Goal: Task Accomplishment & Management: Manage account settings

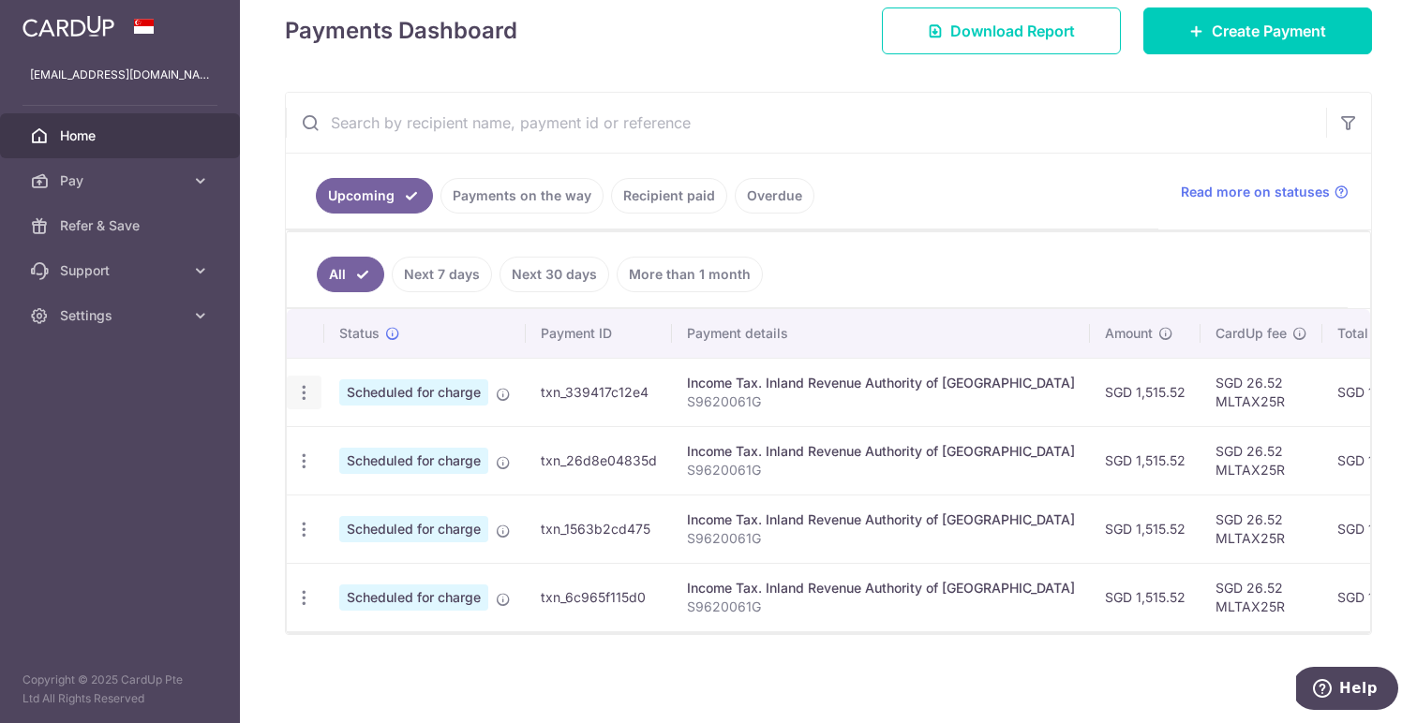
click at [303, 388] on icon "button" at bounding box center [304, 393] width 20 height 20
click at [358, 444] on span "Update payment" at bounding box center [403, 444] width 127 height 22
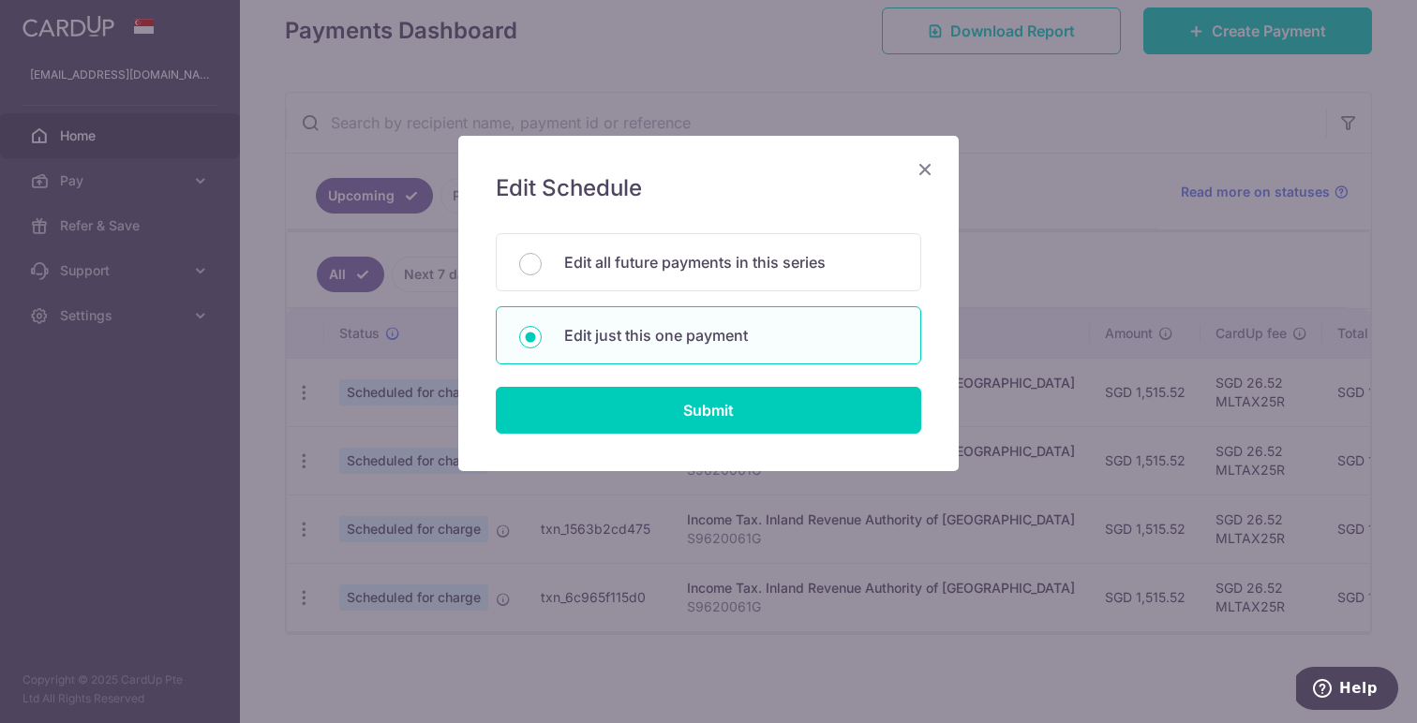
click at [924, 168] on icon "Close" at bounding box center [925, 168] width 22 height 23
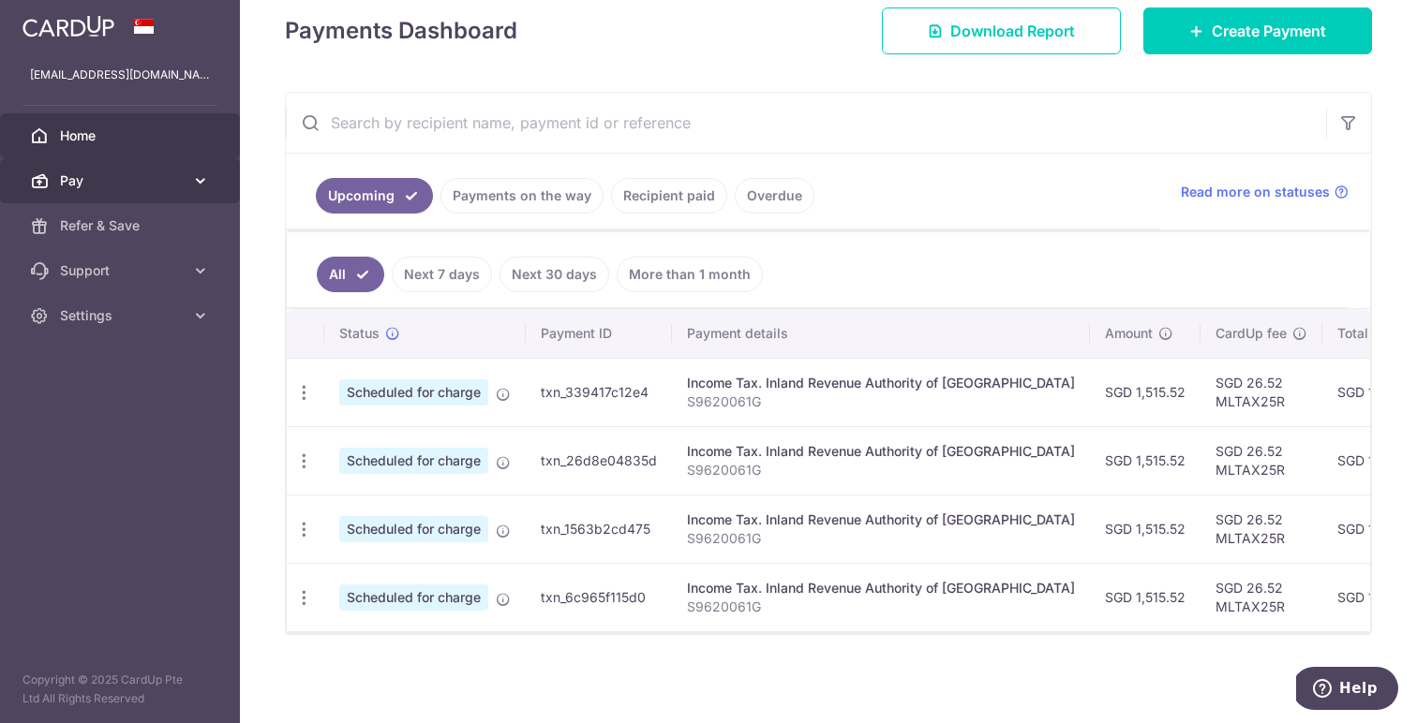
click at [175, 190] on link "Pay" at bounding box center [120, 180] width 240 height 45
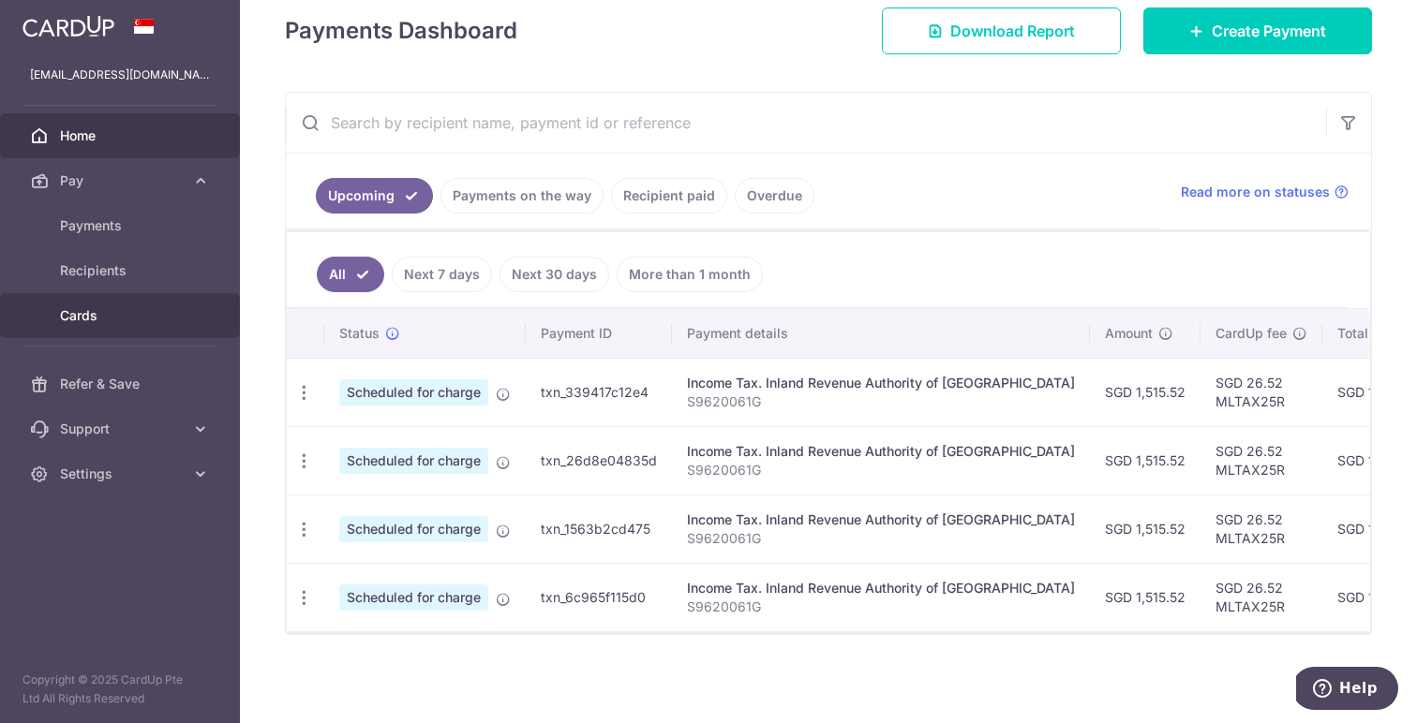
click at [137, 311] on span "Cards" at bounding box center [122, 315] width 124 height 19
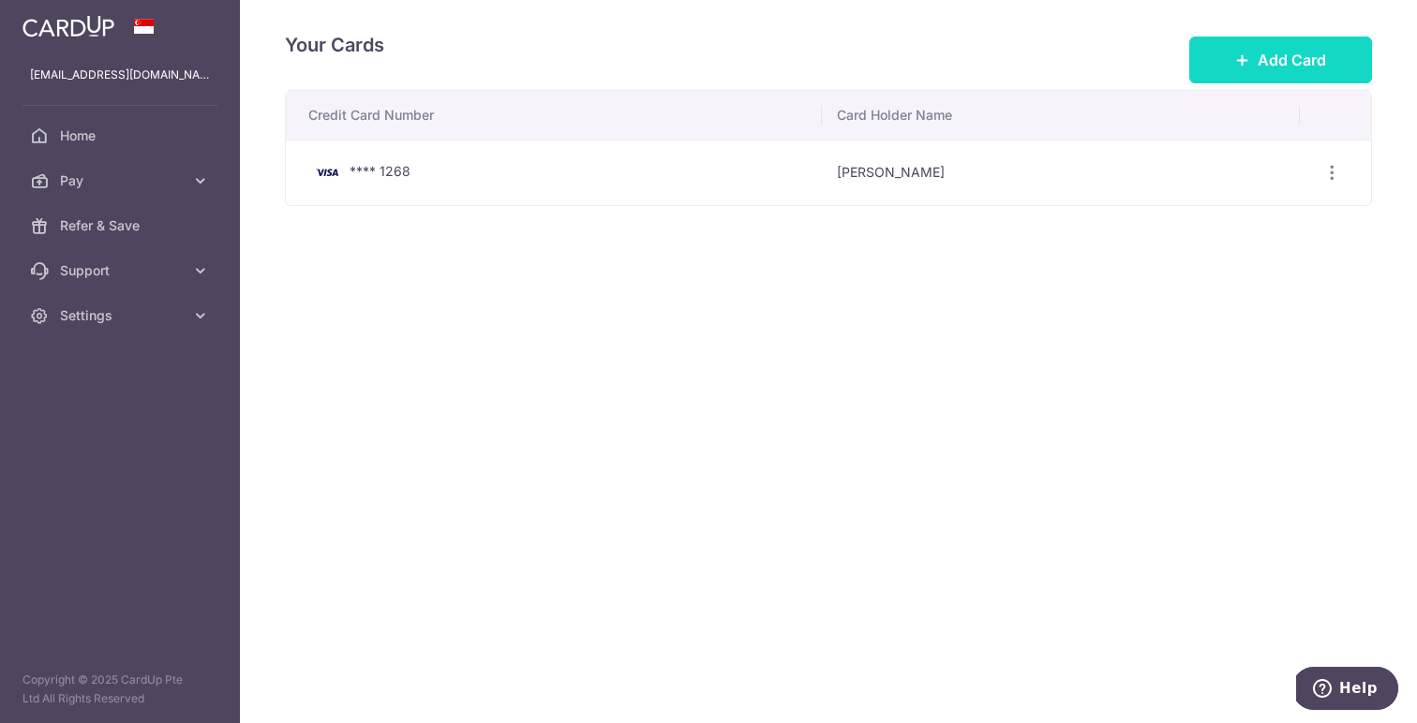
click at [1298, 55] on span "Add Card" at bounding box center [1291, 60] width 68 height 22
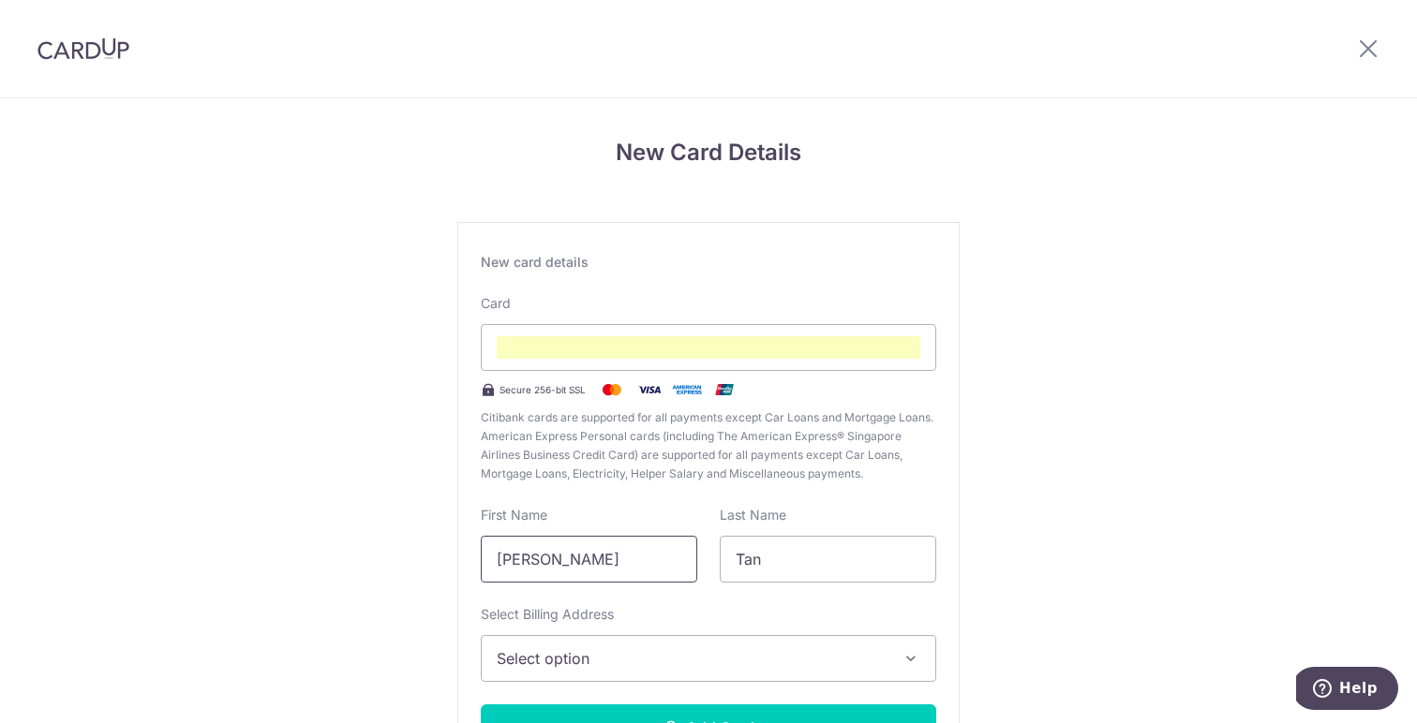
click at [543, 564] on input "Hui Lin" at bounding box center [589, 559] width 216 height 47
type input "H"
type input "n"
type input "Natalyn"
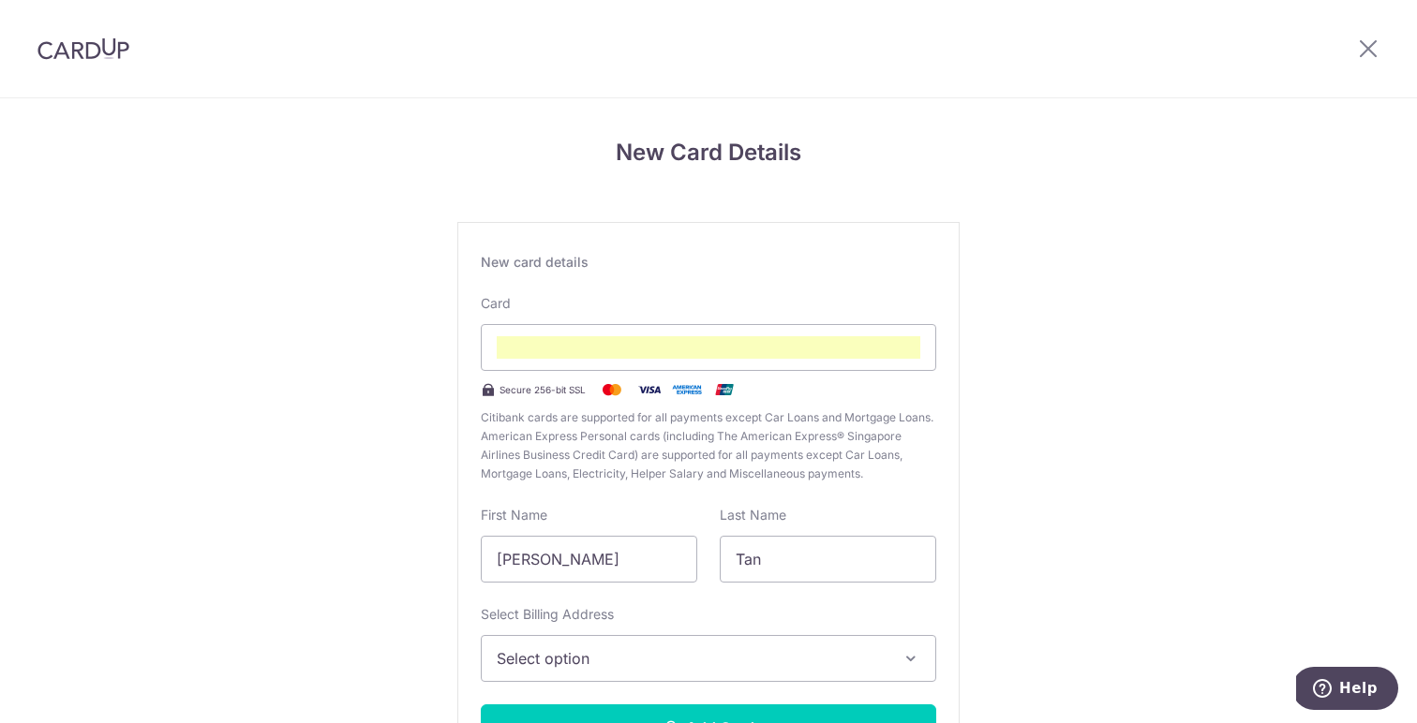
click at [334, 545] on div "New Card Details New card details Card Secure 256-bit SSL Citibank cards are su…" at bounding box center [708, 491] width 1417 height 787
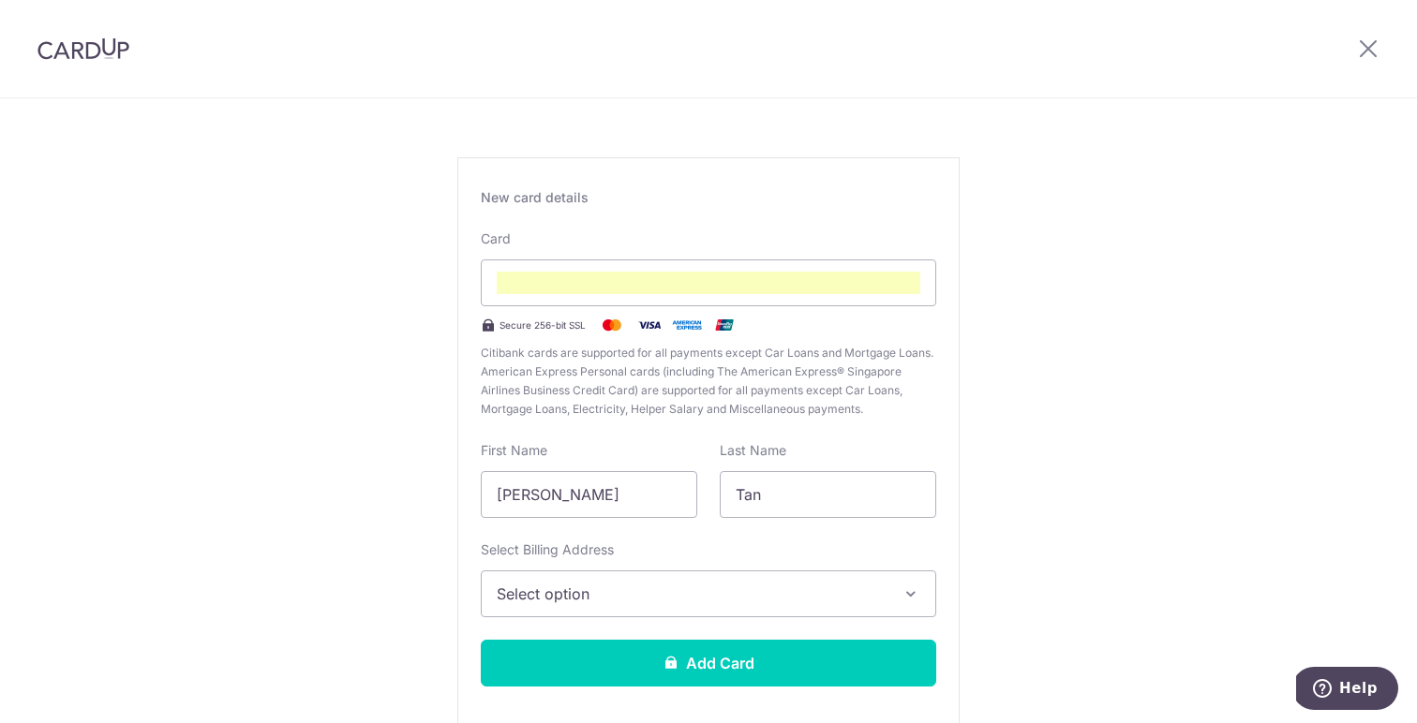
scroll to position [162, 0]
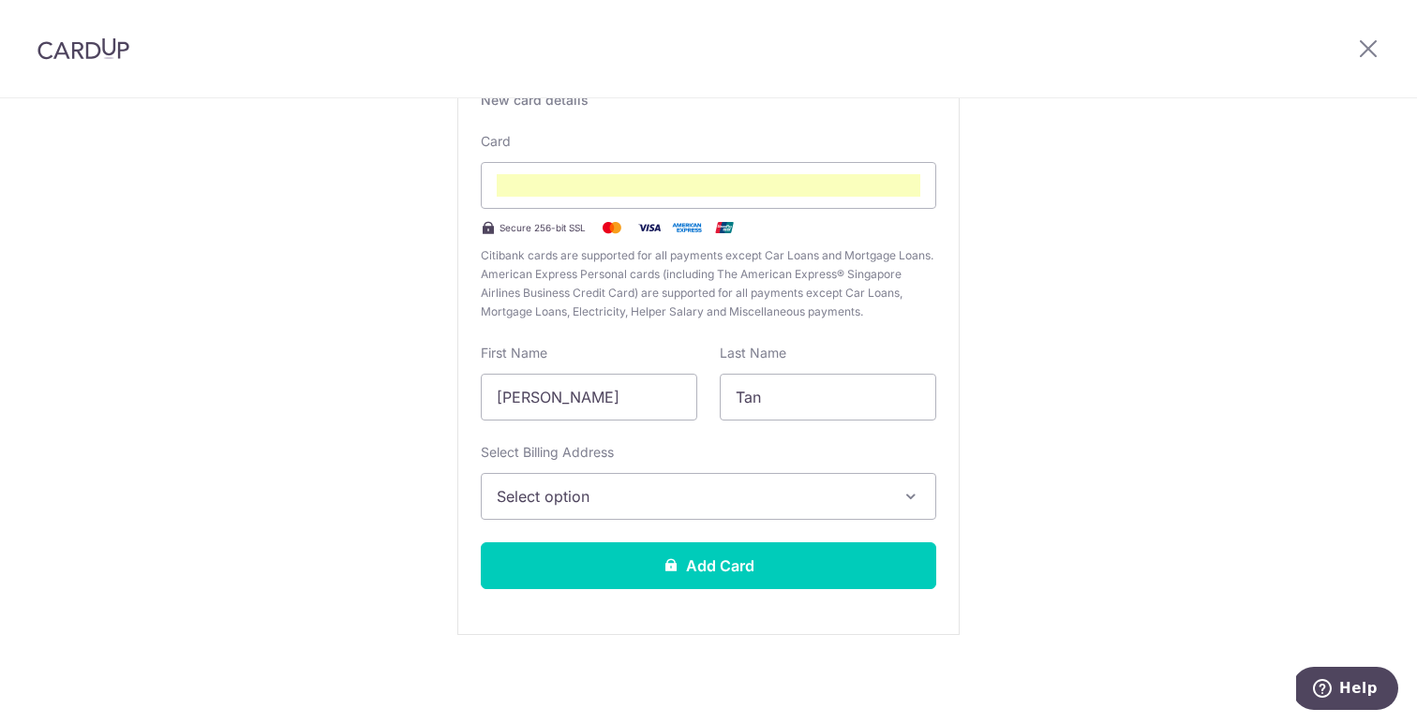
click at [560, 494] on span "Select option" at bounding box center [692, 496] width 390 height 22
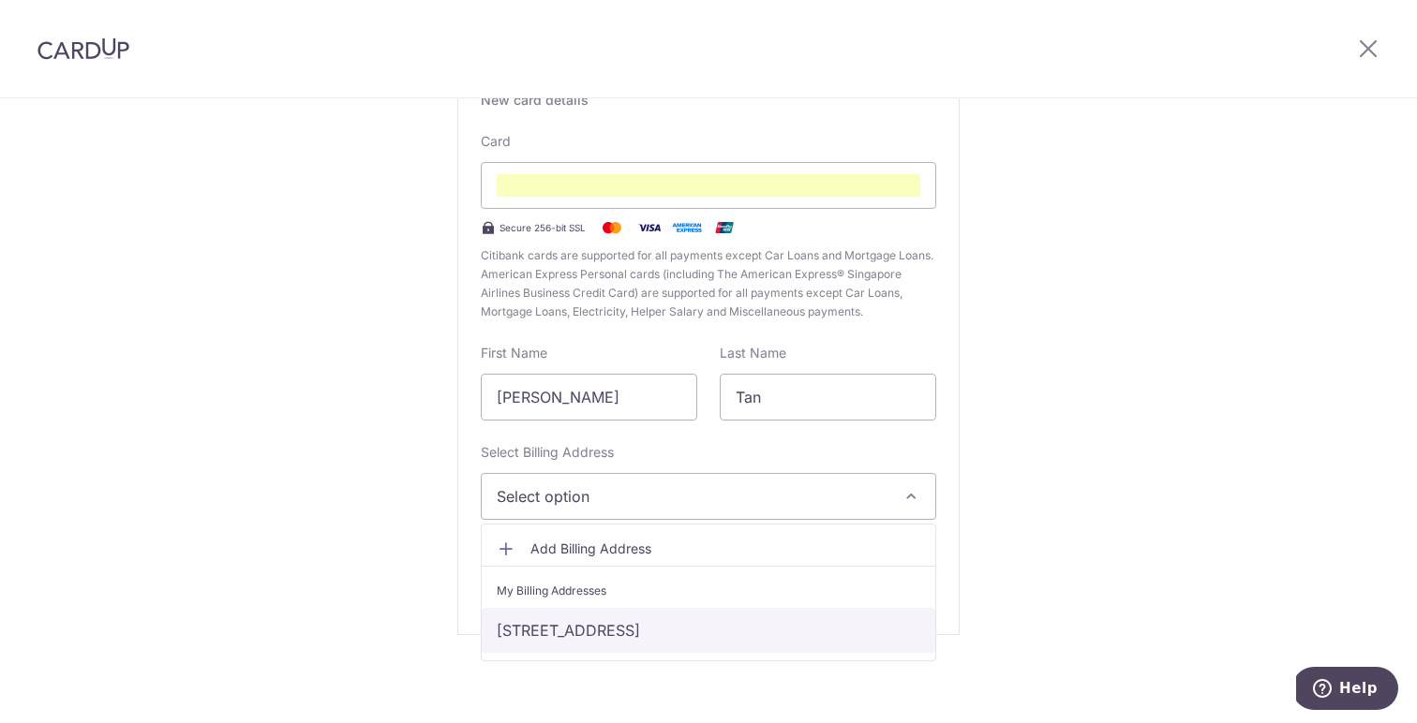
click at [588, 618] on link "870 Woodlands St 81, #11-302, Singapore, Singapore-730870" at bounding box center [709, 630] width 454 height 45
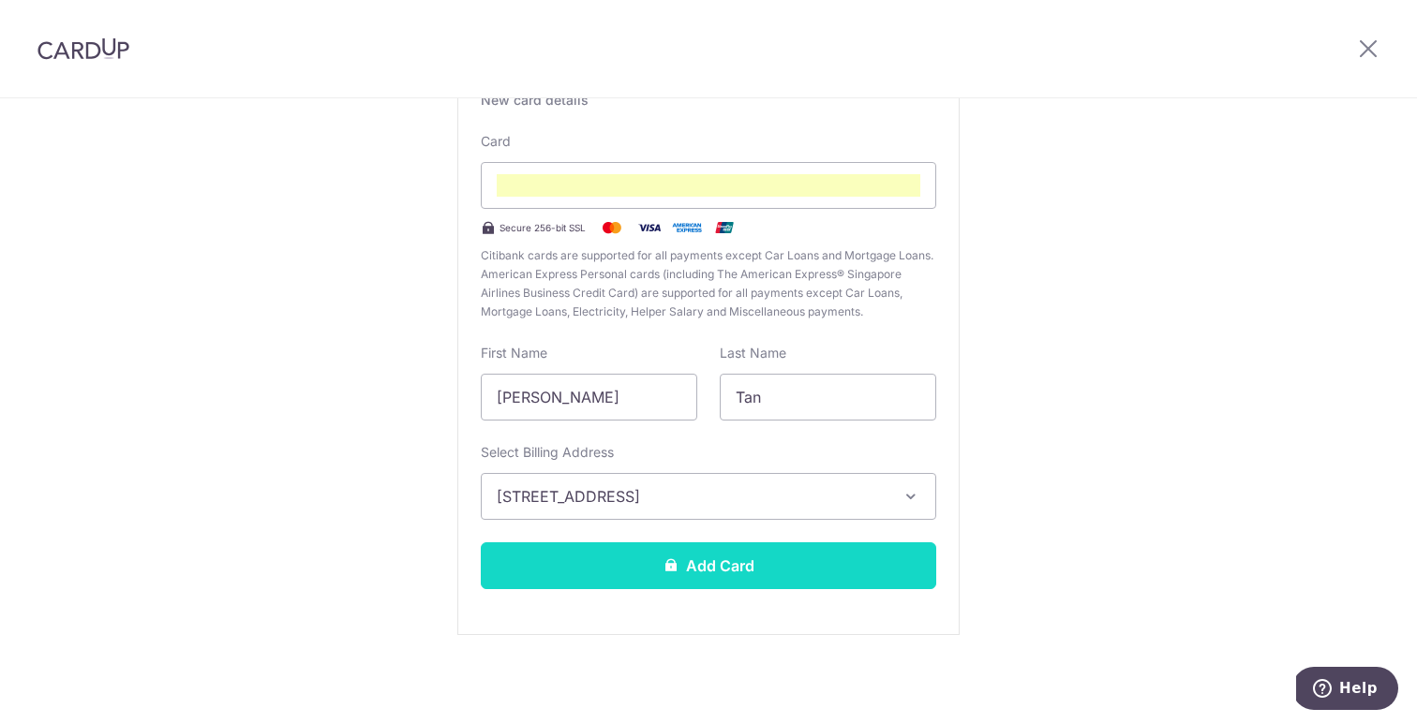
click at [658, 577] on button "Add Card" at bounding box center [708, 566] width 455 height 47
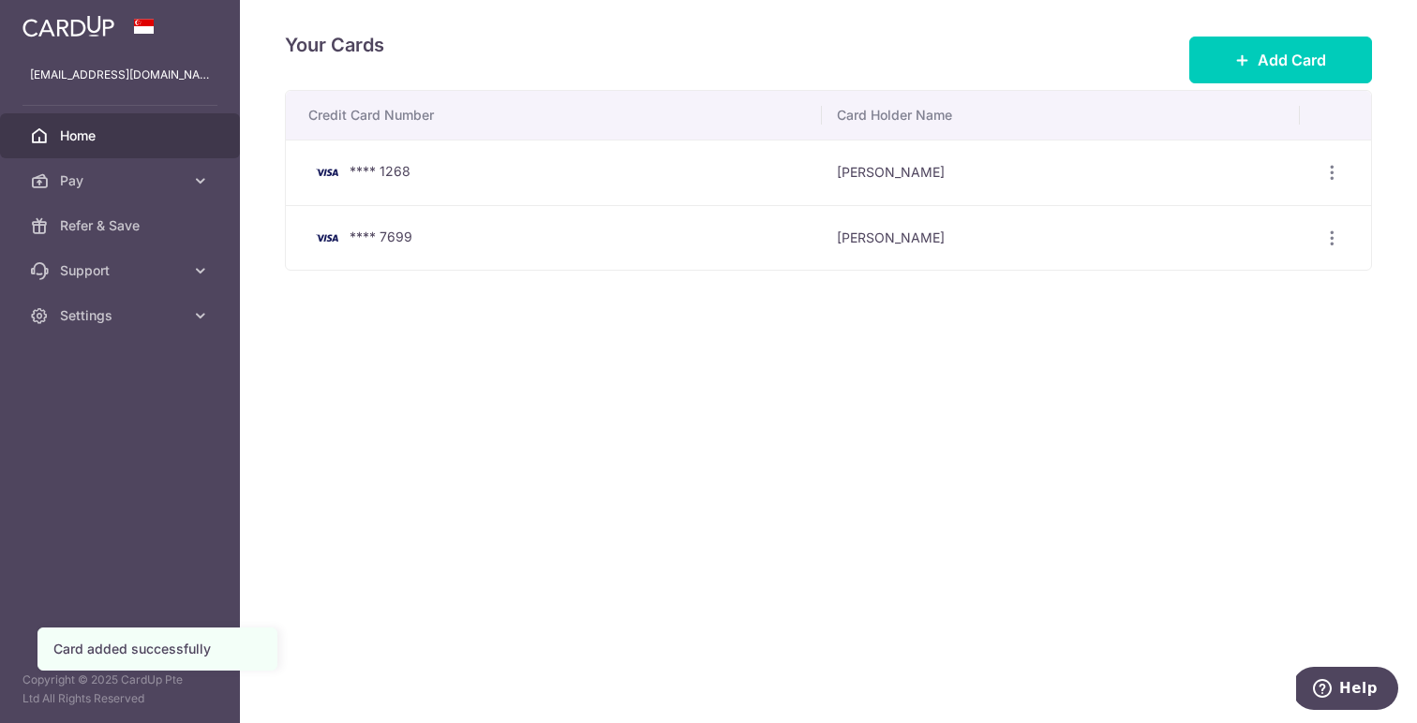
click at [146, 129] on span "Home" at bounding box center [122, 135] width 124 height 19
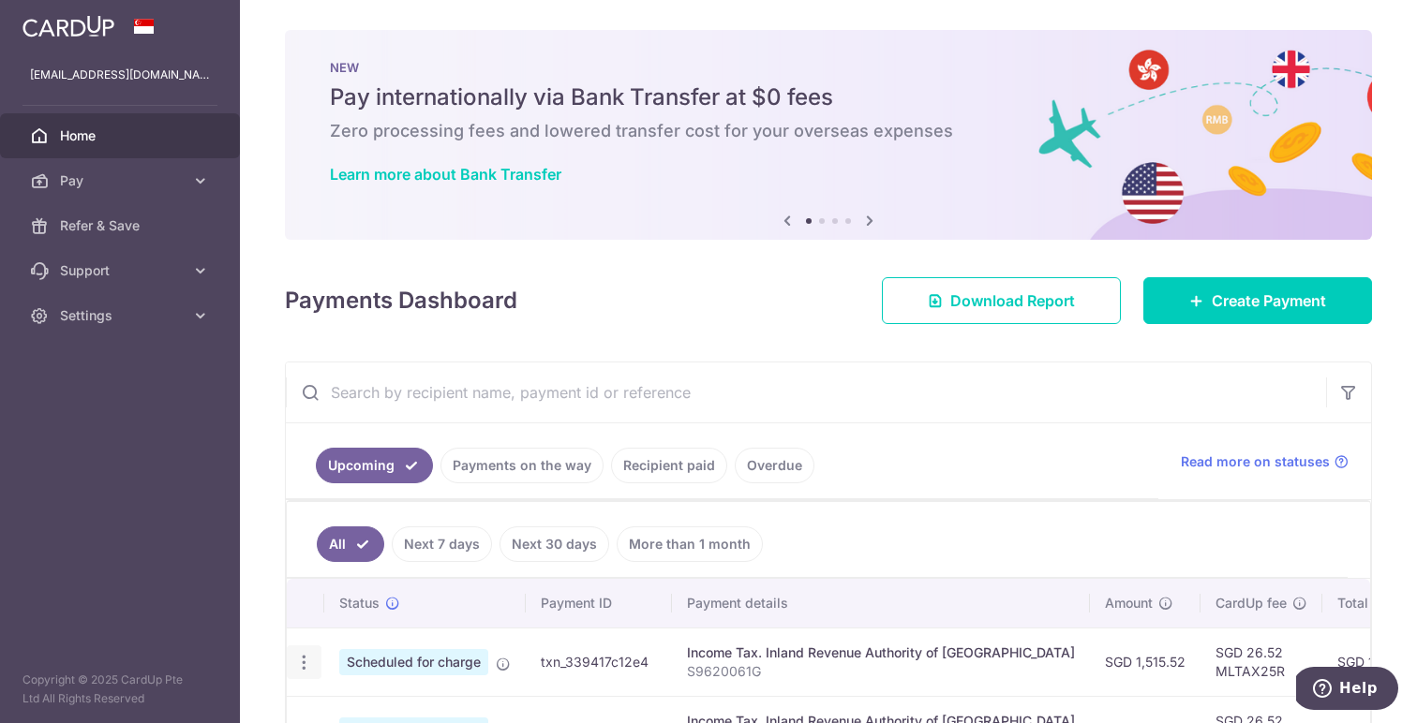
click at [305, 657] on icon "button" at bounding box center [304, 663] width 20 height 20
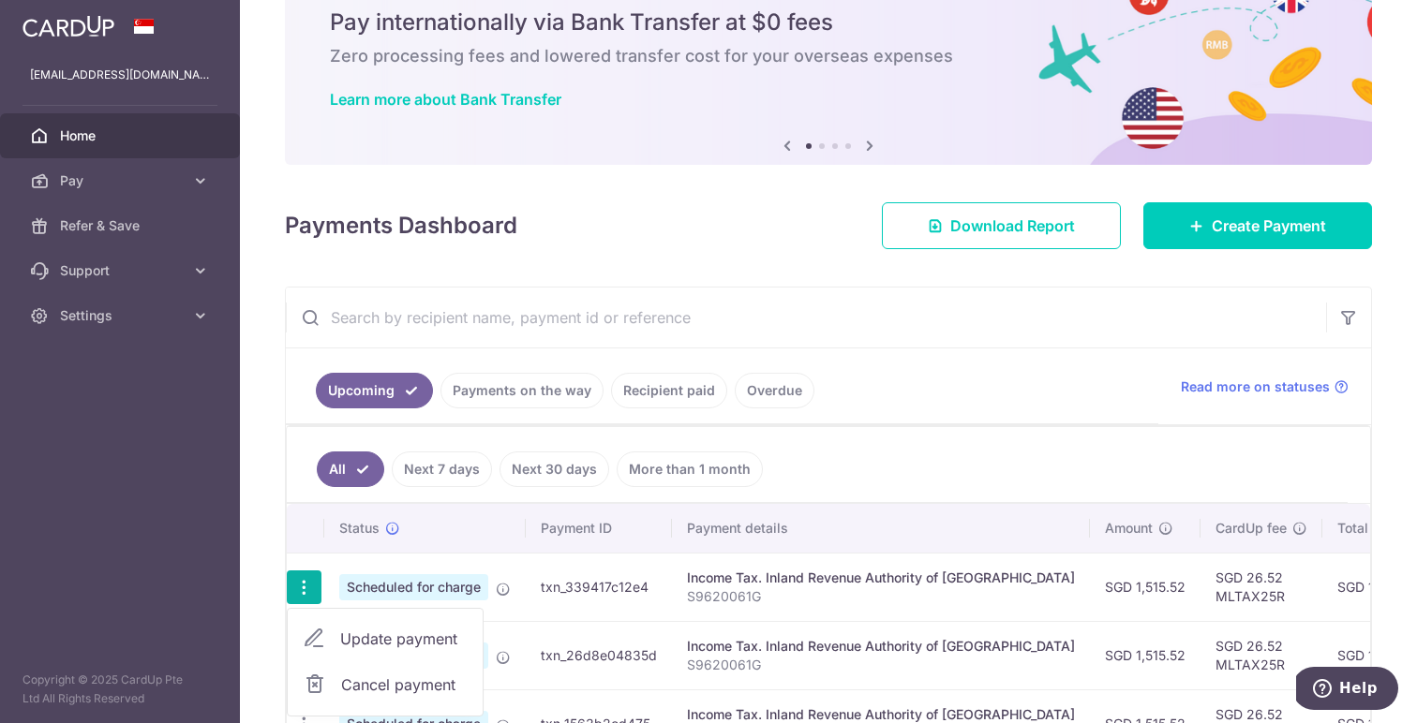
scroll to position [130, 0]
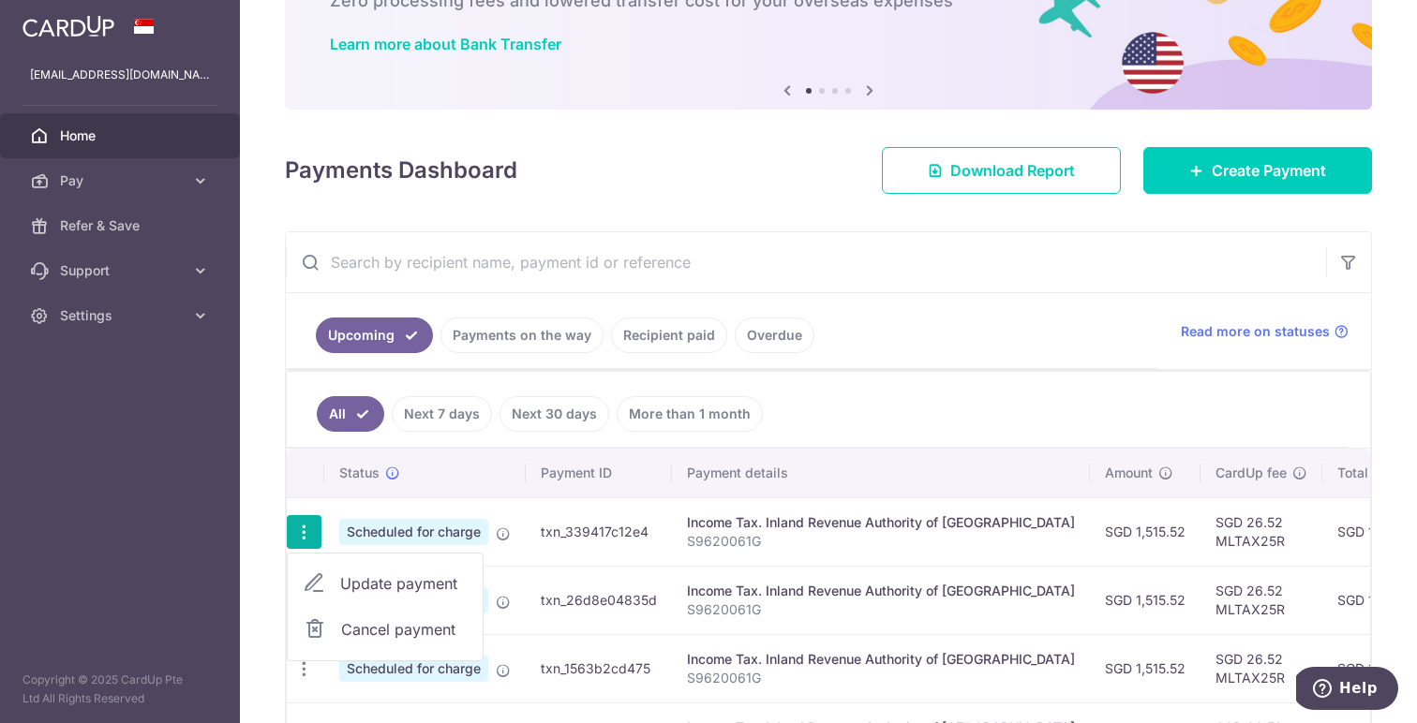
click at [404, 576] on span "Update payment" at bounding box center [403, 584] width 127 height 22
radio input "true"
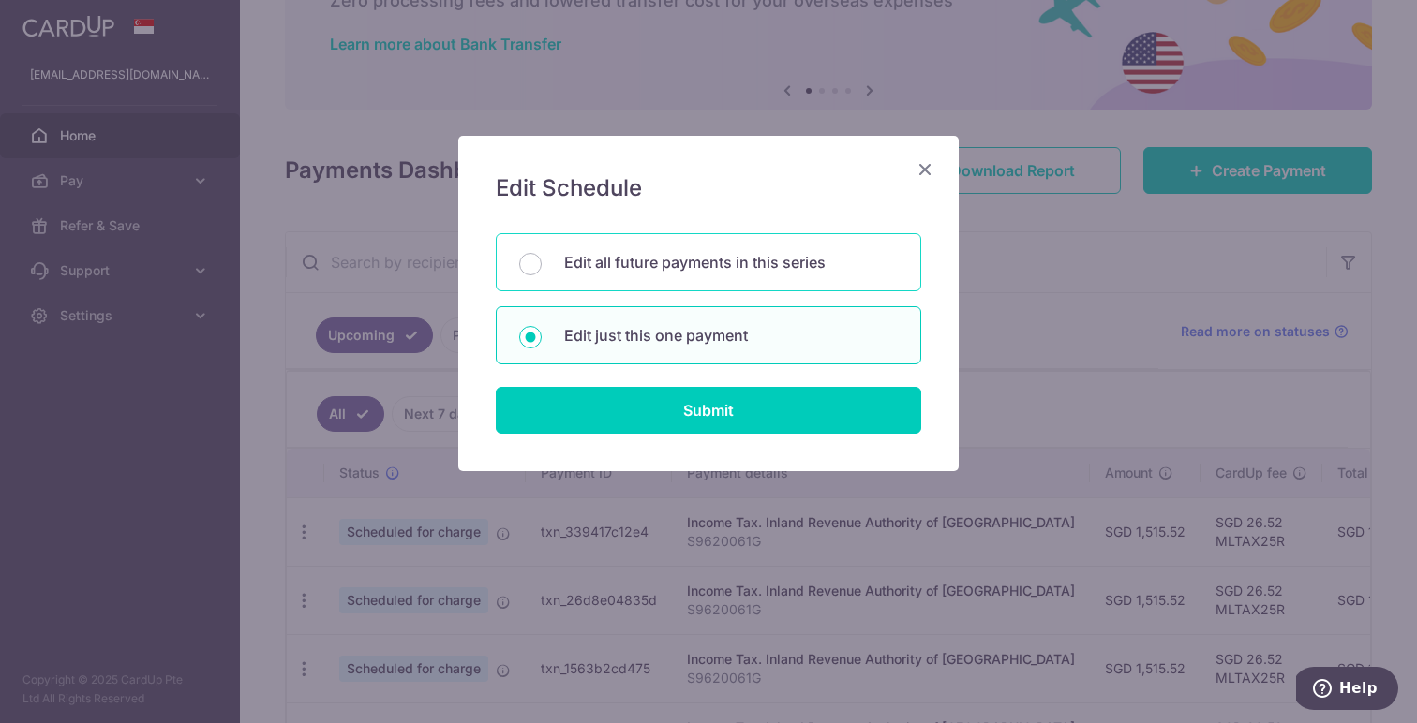
click at [654, 252] on p "Edit all future payments in this series" at bounding box center [731, 262] width 334 height 22
click at [542, 253] on input "Edit all future payments in this series" at bounding box center [530, 264] width 22 height 22
radio input "true"
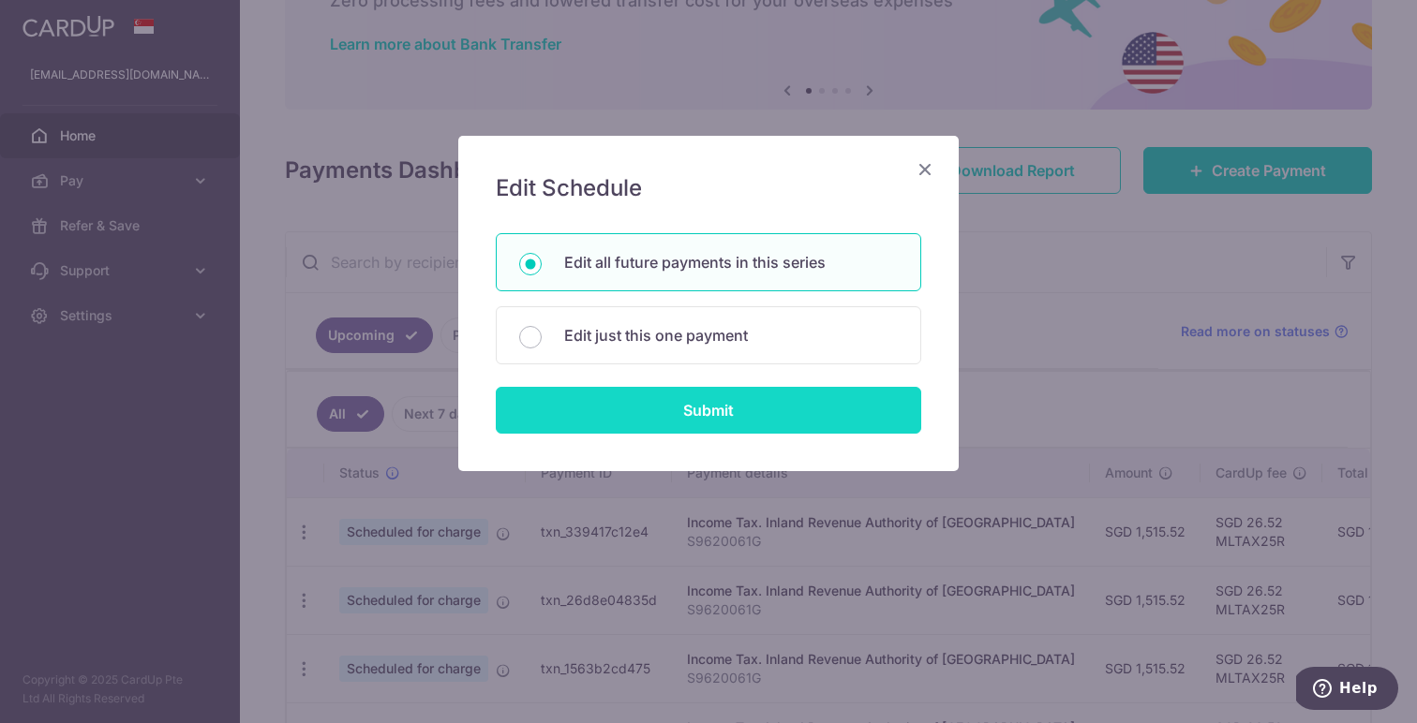
click at [670, 418] on input "Submit" at bounding box center [708, 410] width 425 height 47
radio input "true"
type input "1,515.52"
type input "S9620061G"
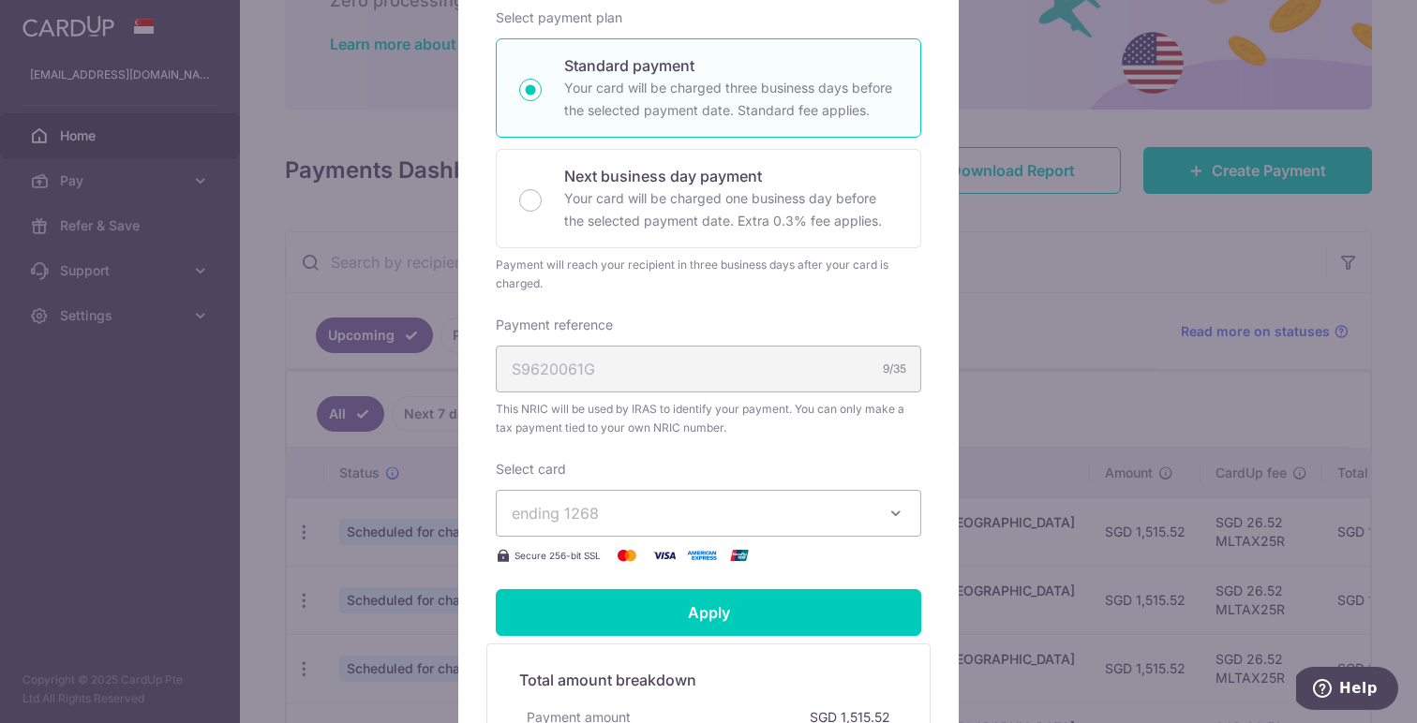
scroll to position [426, 0]
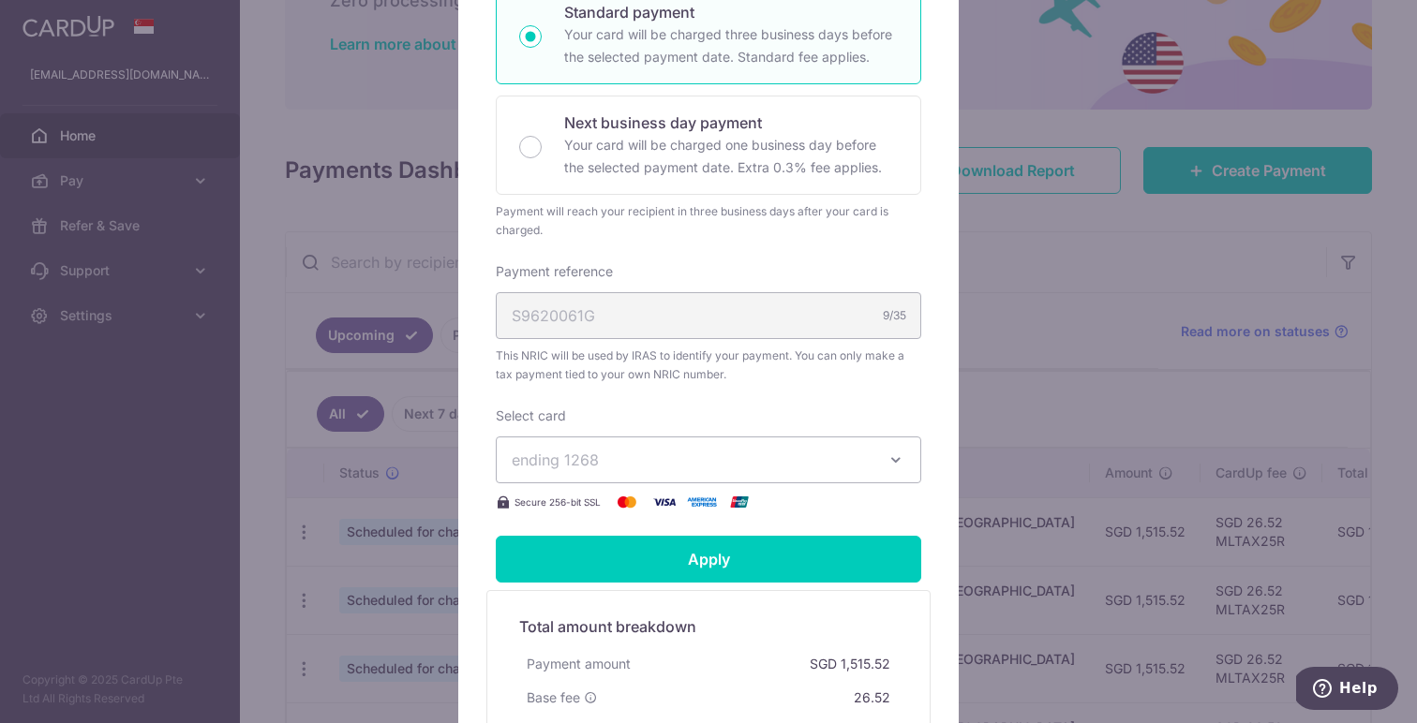
click at [637, 470] on span "ending 1268" at bounding box center [692, 460] width 360 height 22
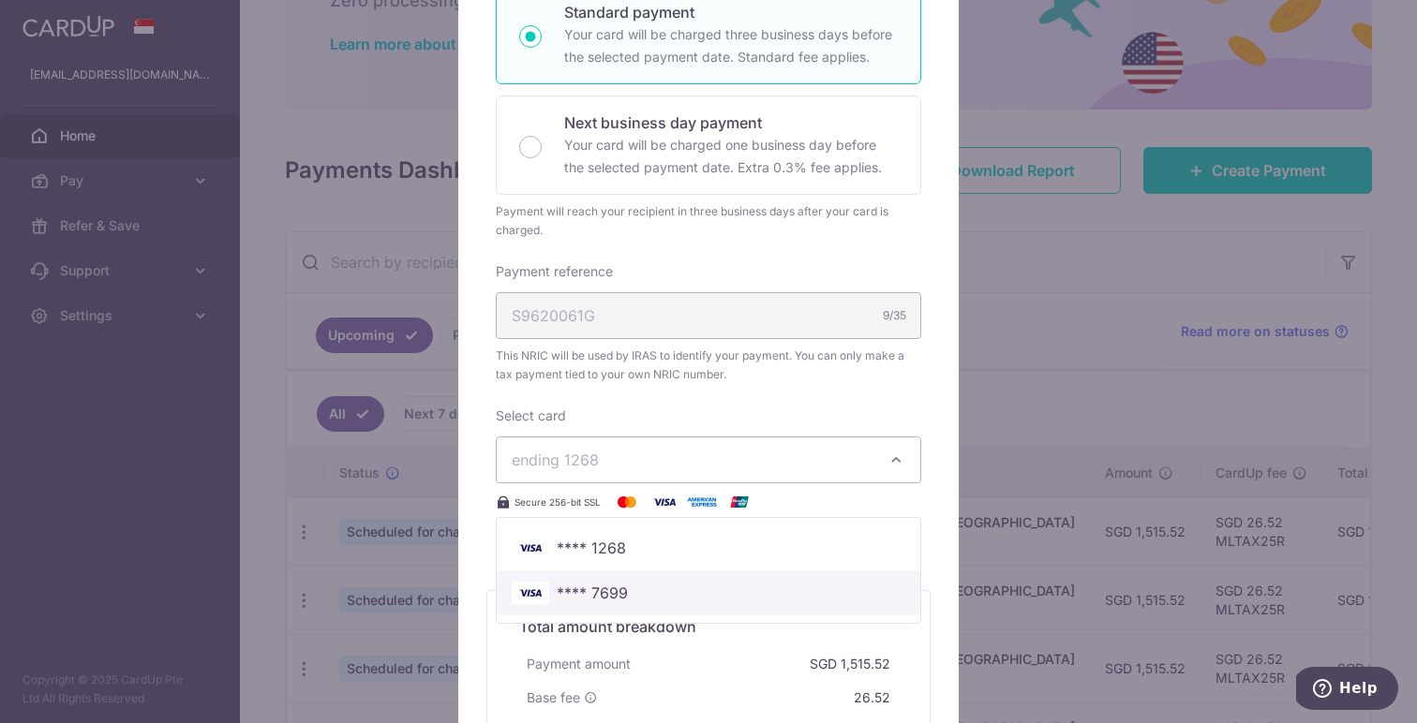
click at [633, 582] on span "**** 7699" at bounding box center [709, 593] width 394 height 22
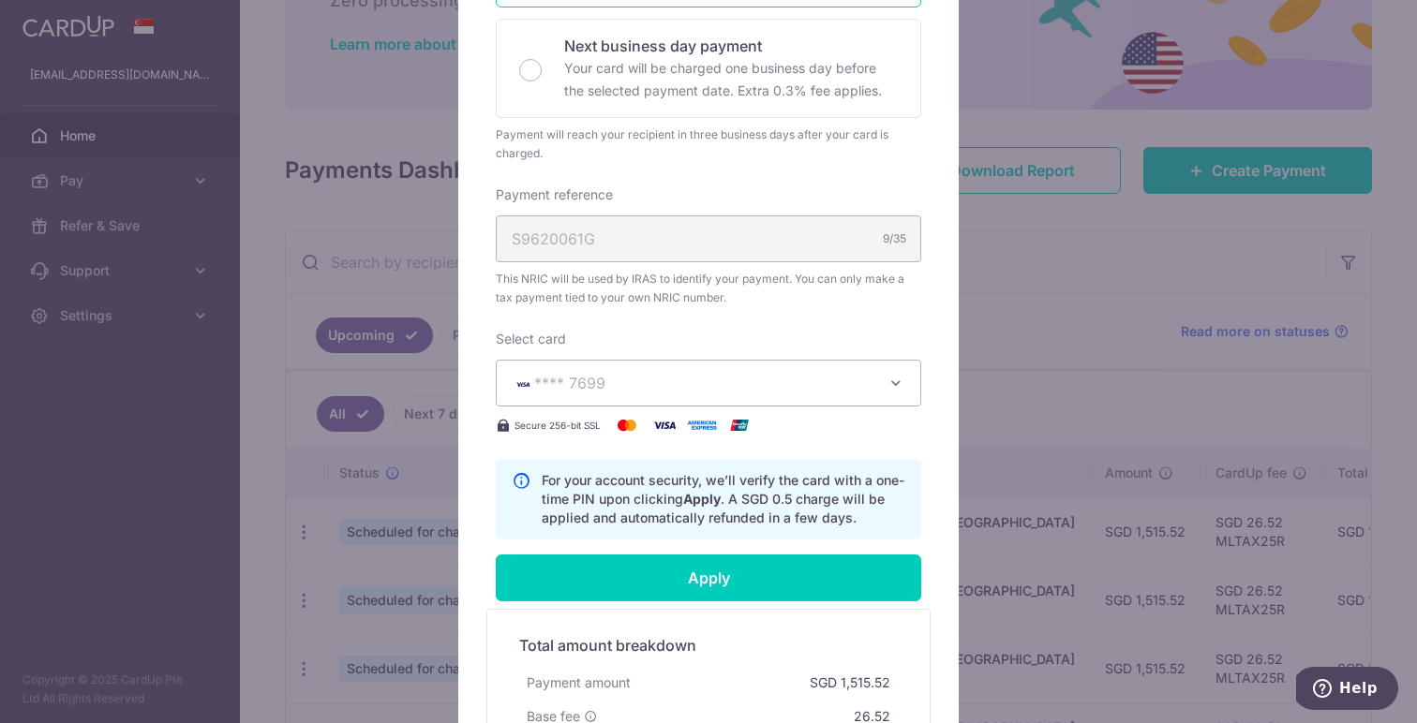
scroll to position [515, 0]
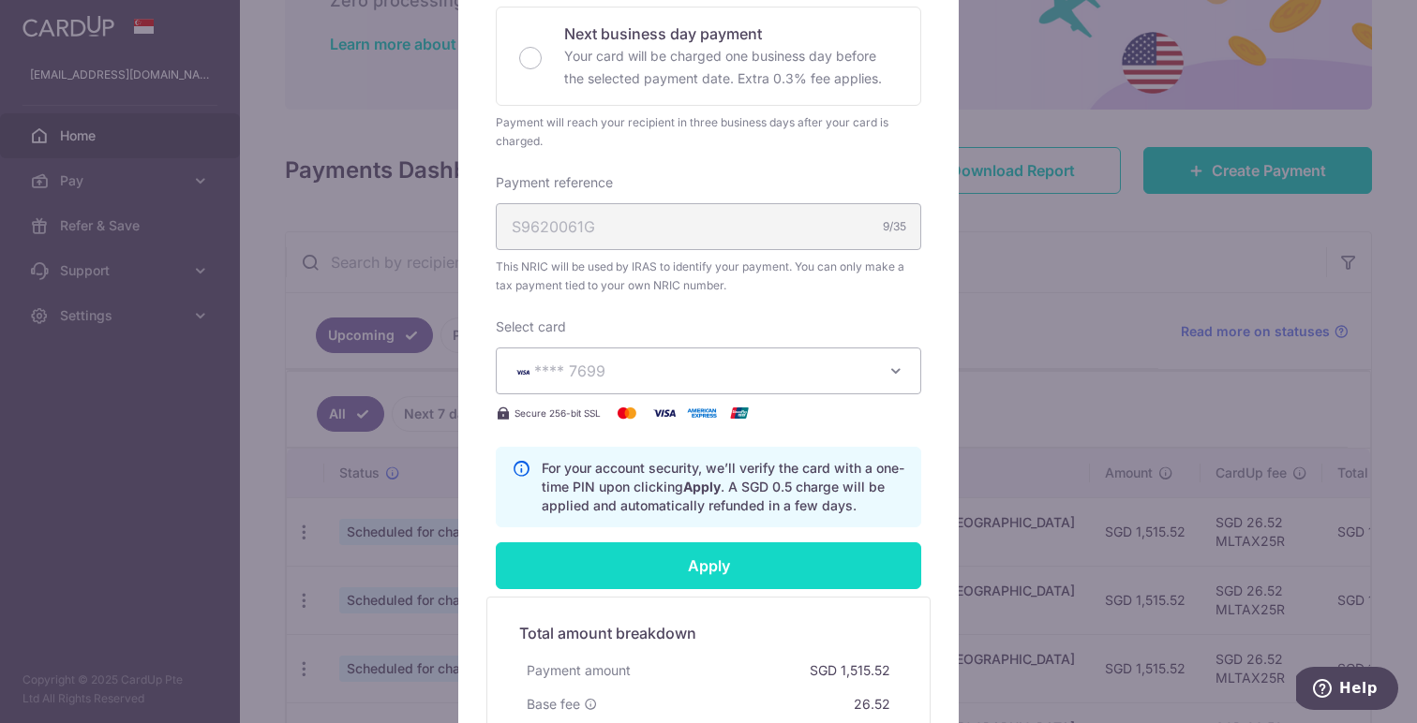
click at [692, 568] on input "Apply" at bounding box center [708, 566] width 425 height 47
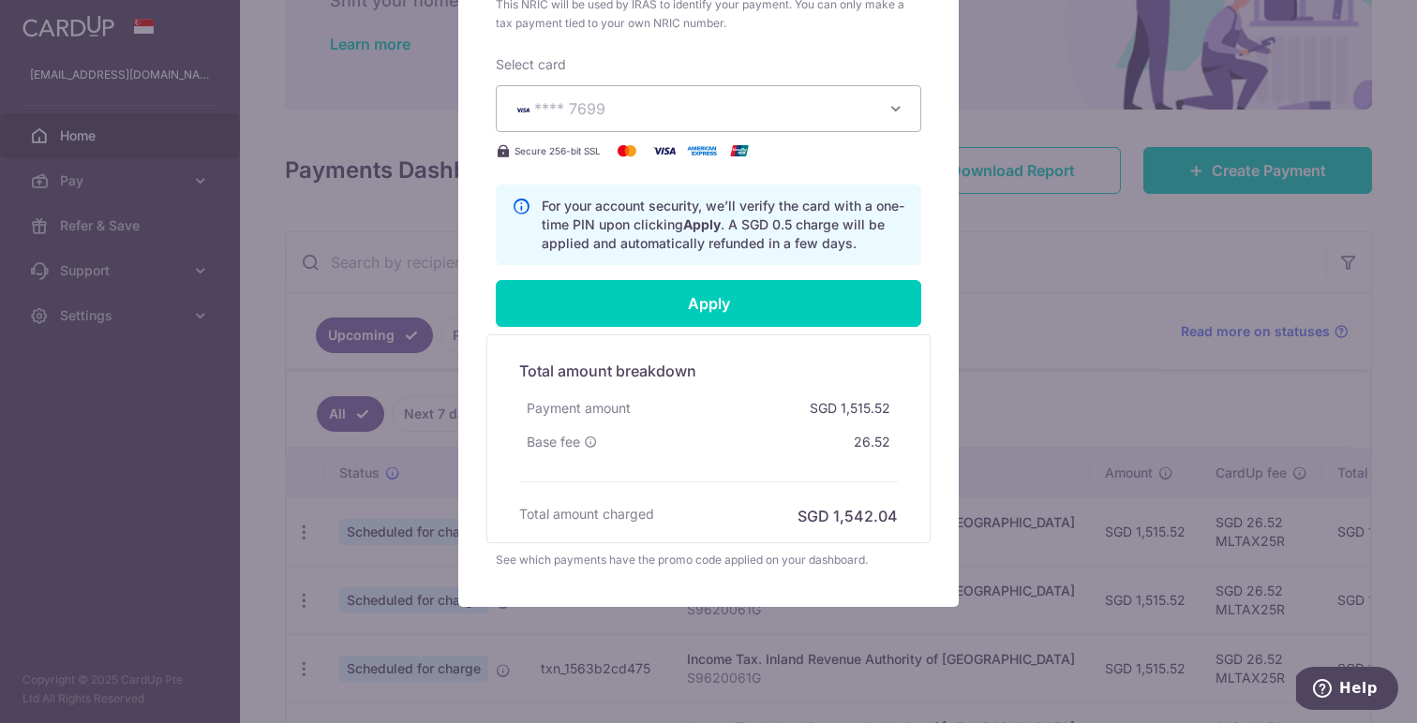
scroll to position [797, 0]
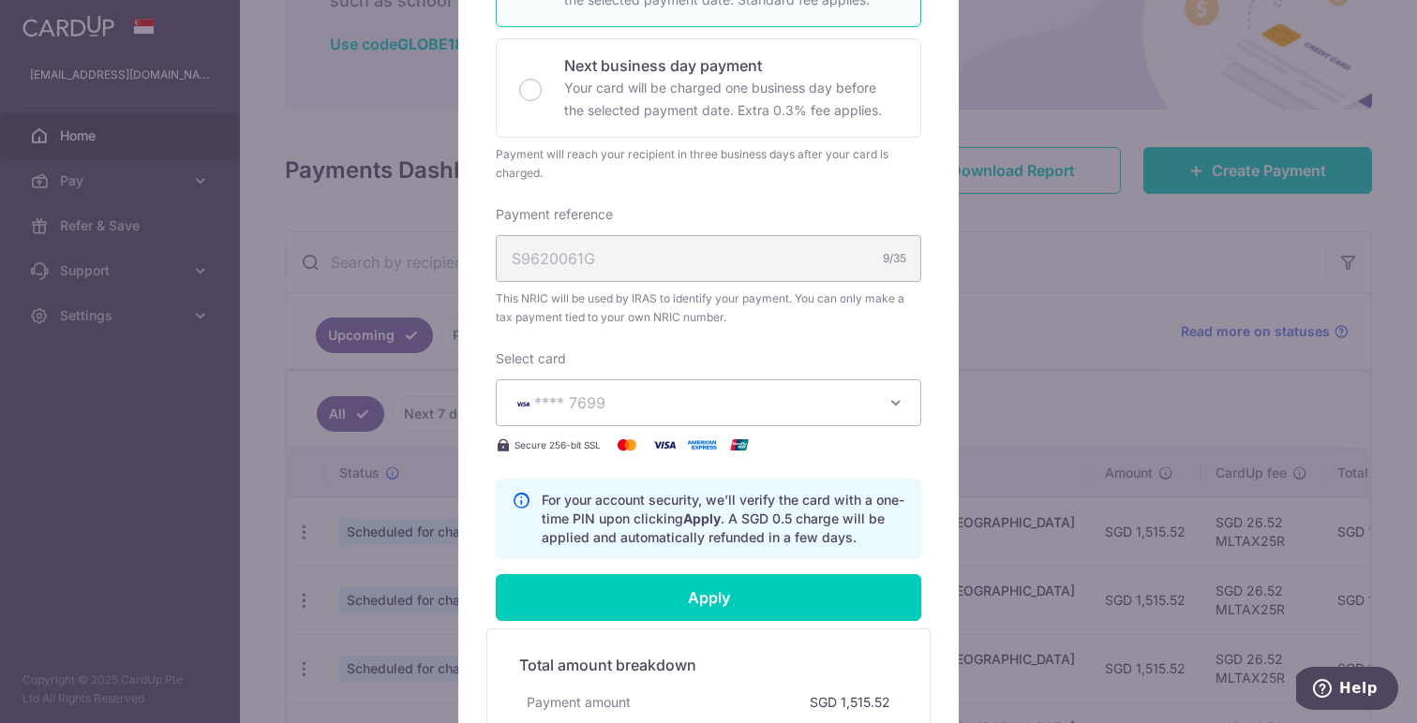
type input "Successfully Applied"
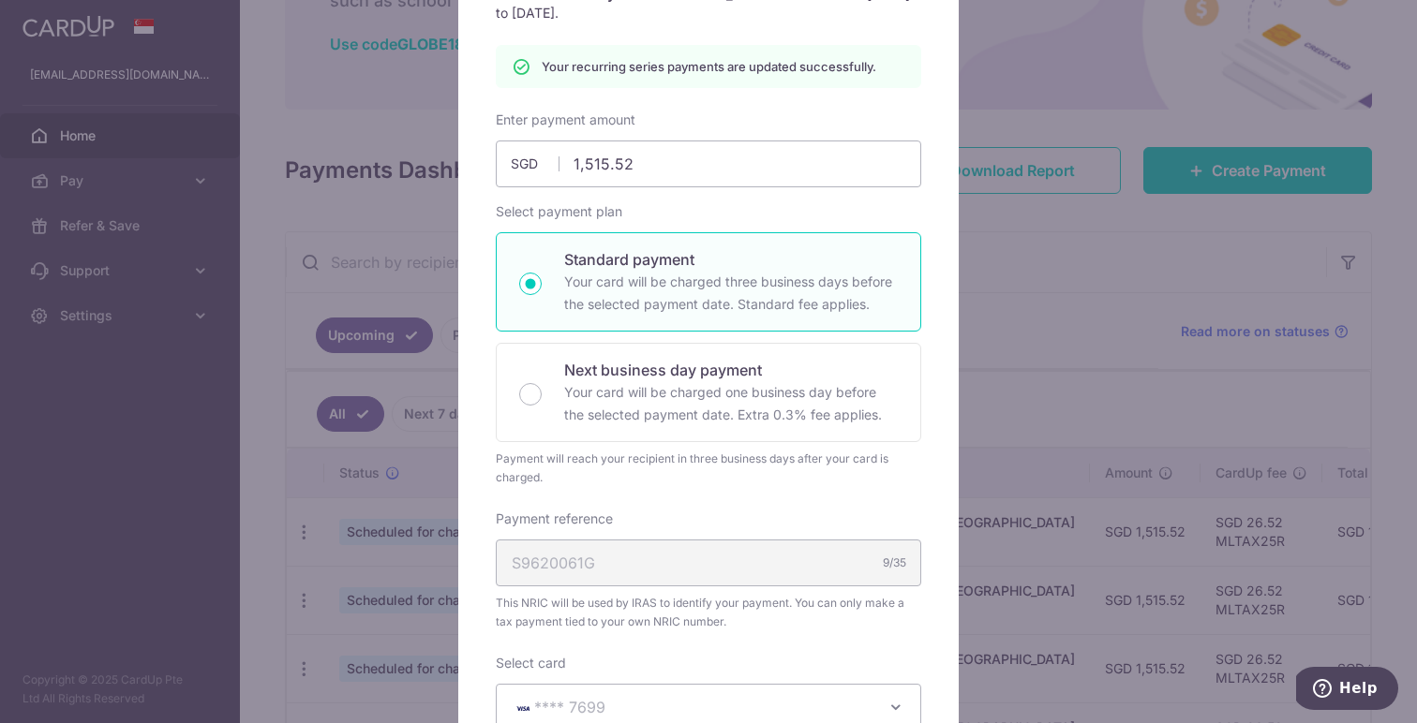
scroll to position [67, 0]
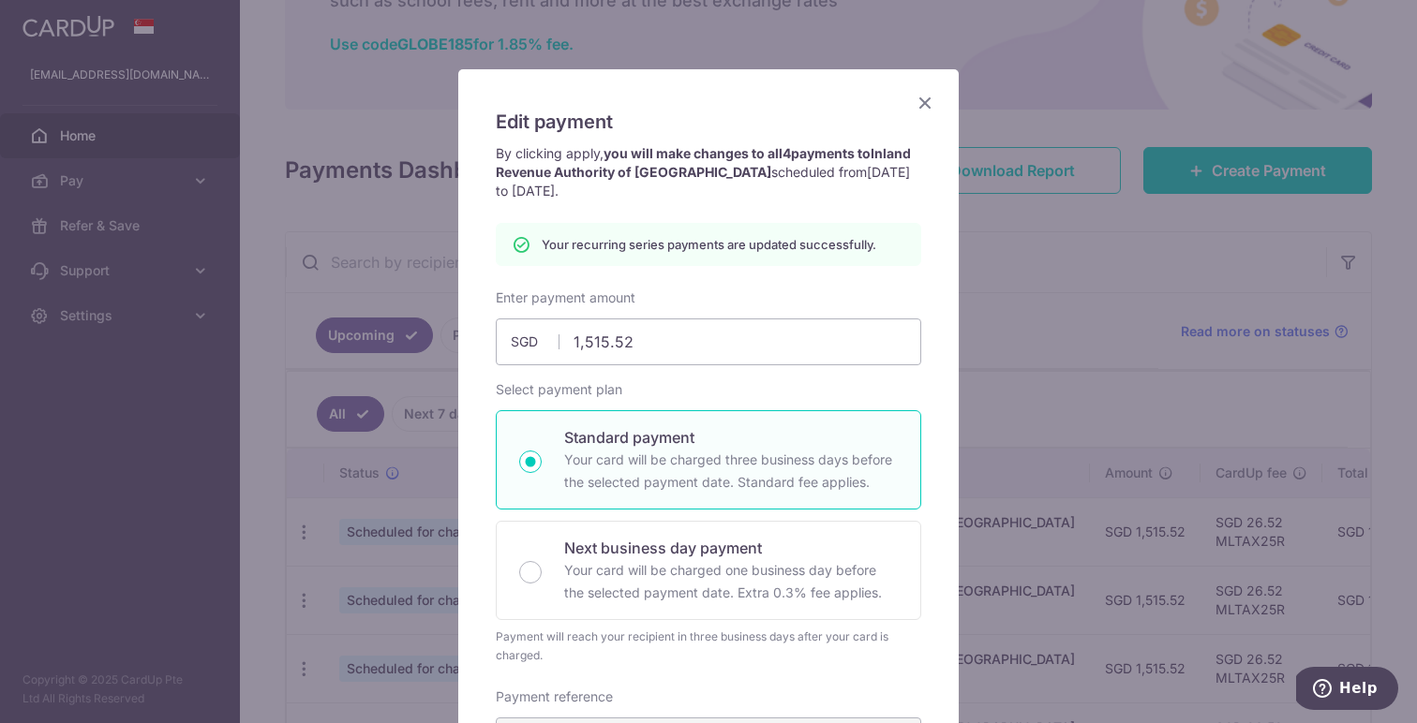
click at [925, 103] on icon "Close" at bounding box center [925, 102] width 22 height 23
